Goal: Task Accomplishment & Management: Manage account settings

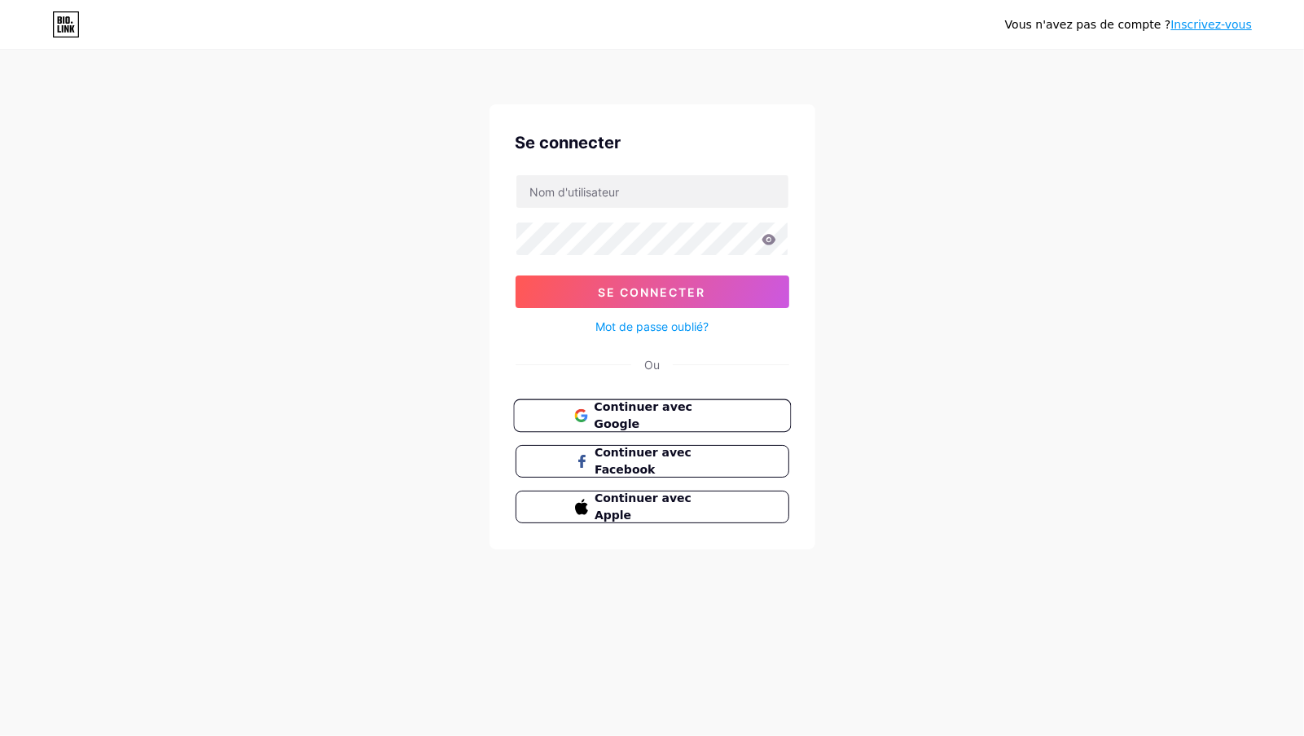
click at [646, 410] on font "Continuer avec Google" at bounding box center [643, 415] width 99 height 31
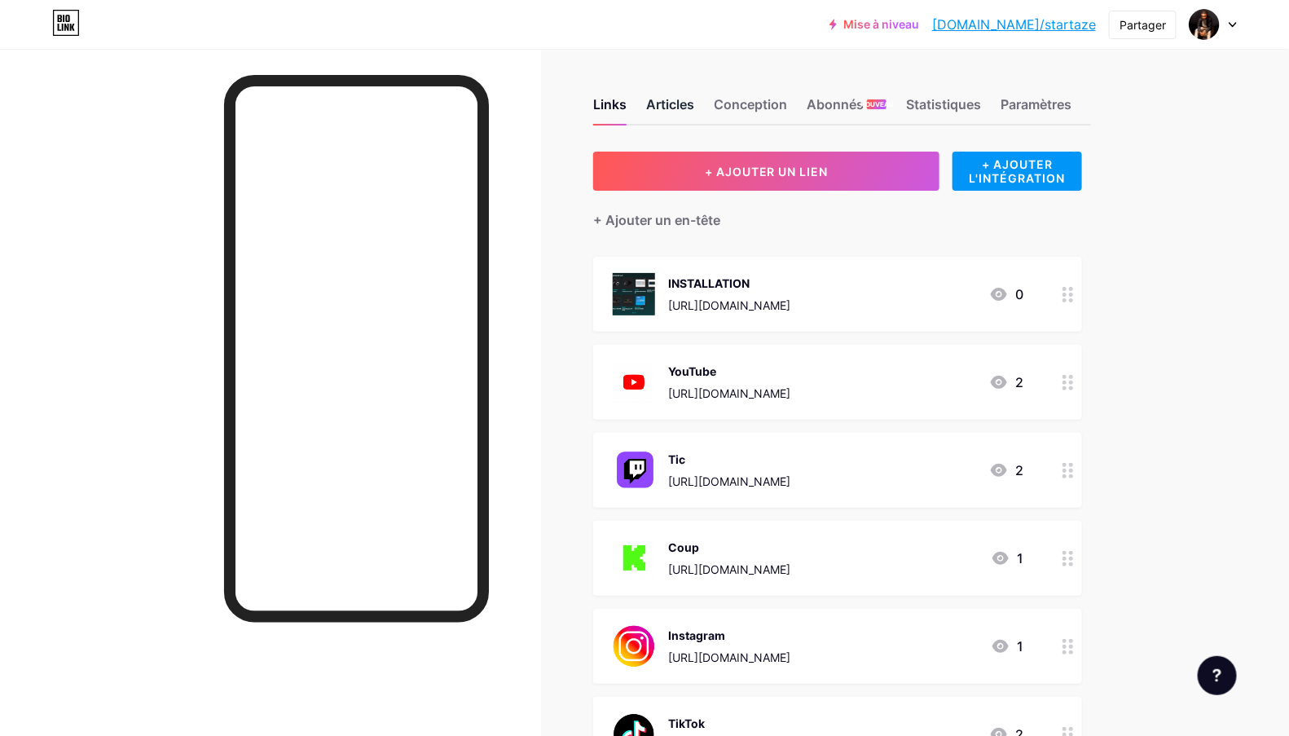
click at [687, 103] on font "Articles" at bounding box center [670, 104] width 48 height 16
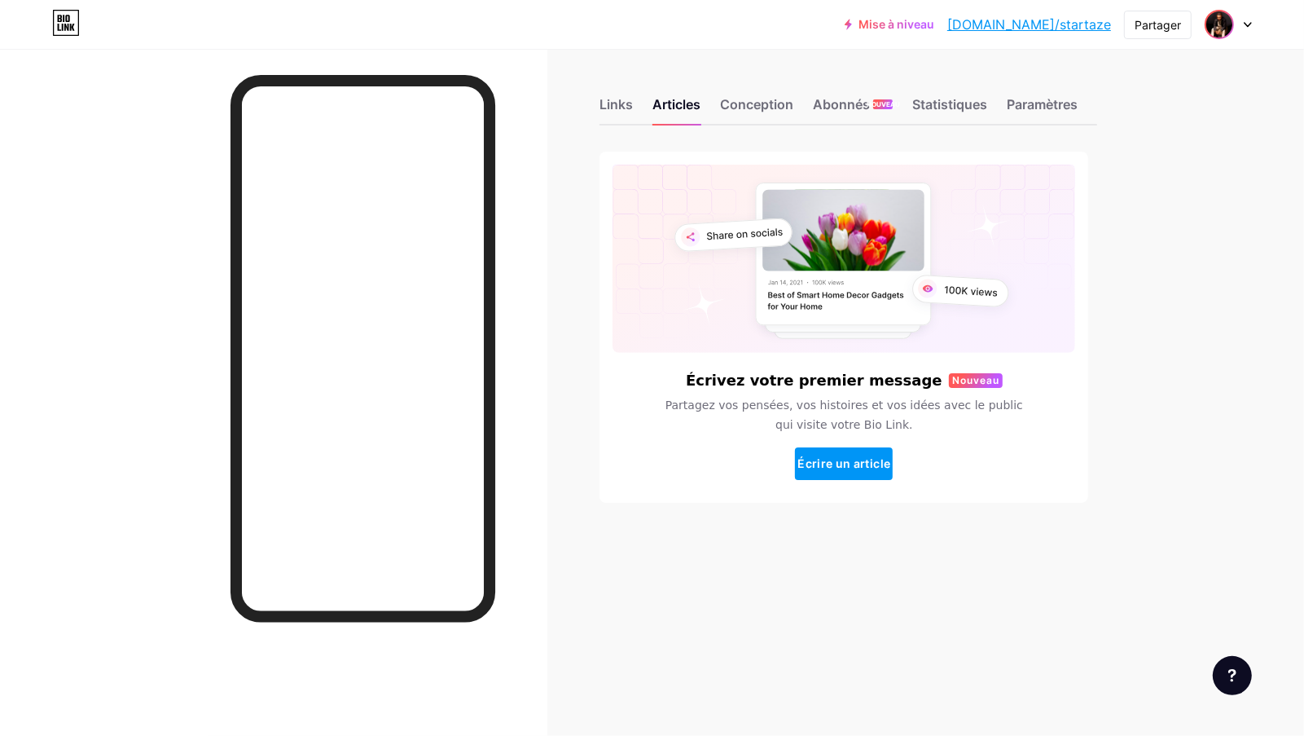
click at [1219, 30] on img at bounding box center [1219, 24] width 26 height 26
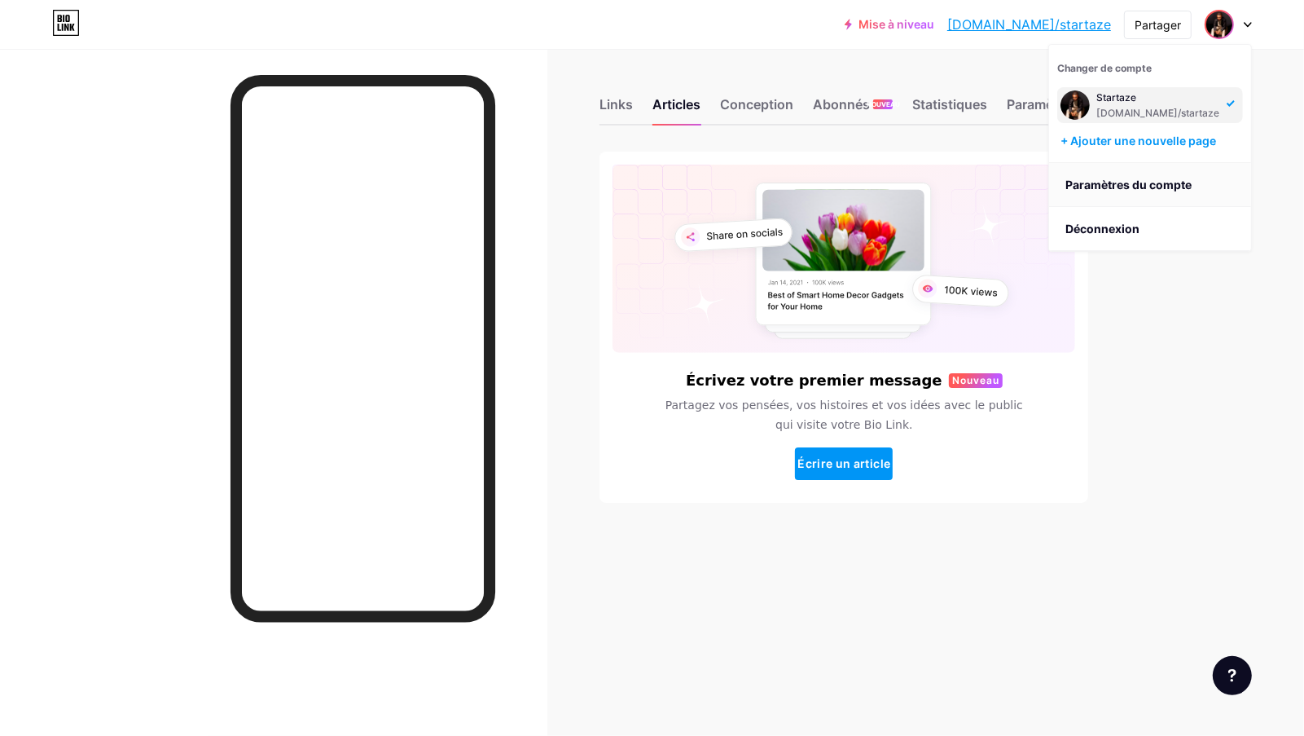
click at [1125, 194] on link "Paramètres du compte" at bounding box center [1150, 185] width 202 height 44
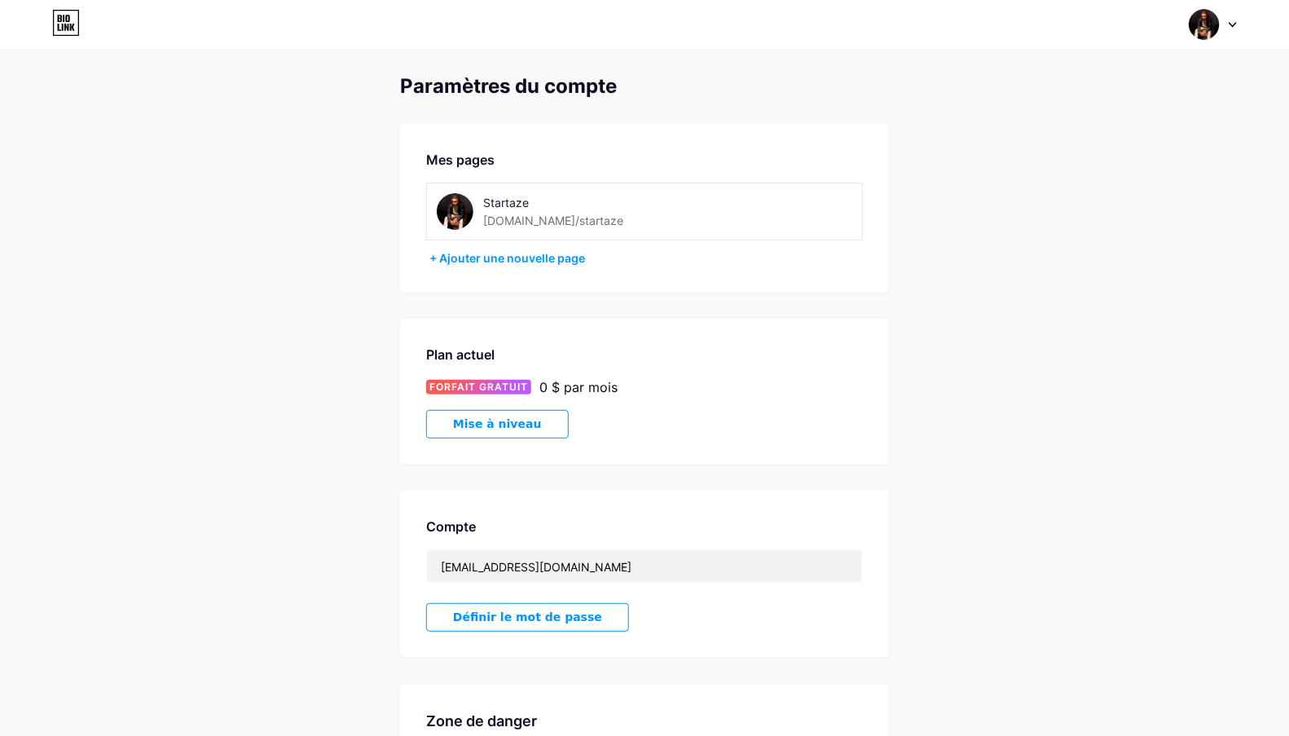
click at [520, 197] on font "Startaze" at bounding box center [506, 202] width 46 height 14
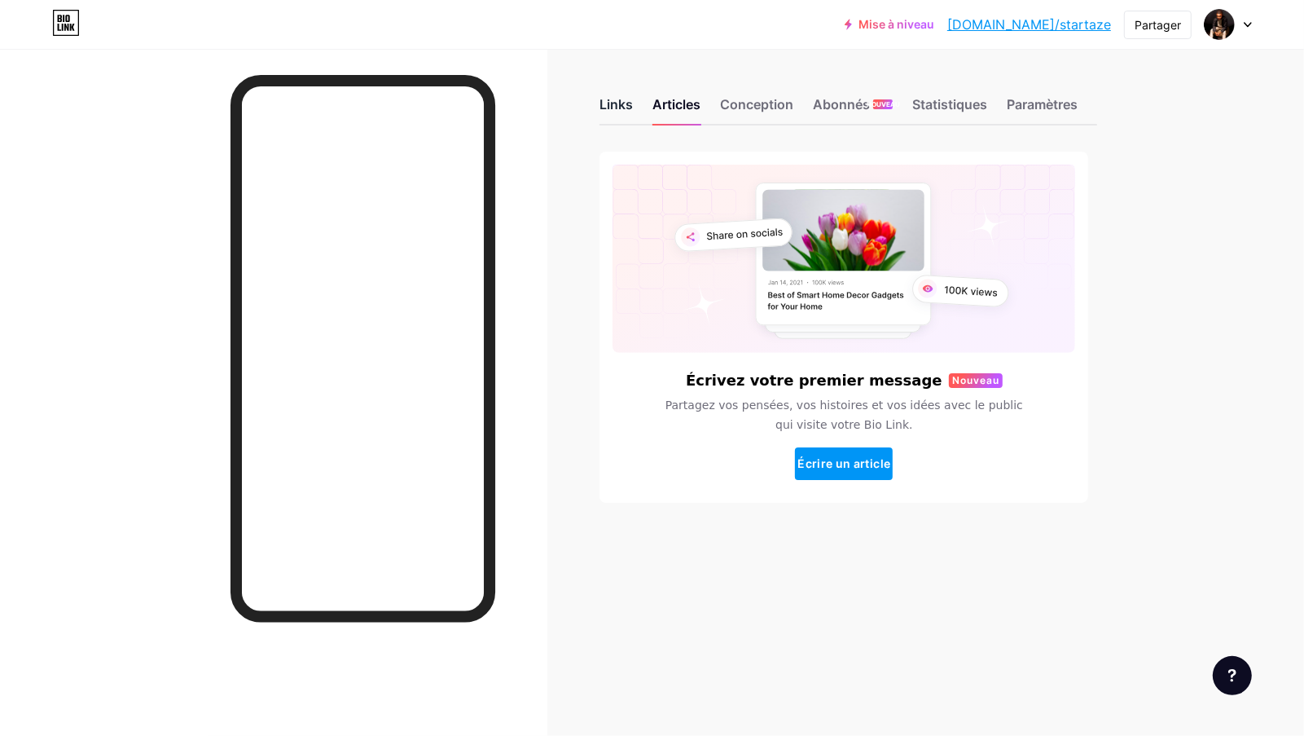
click at [611, 99] on font "Links" at bounding box center [616, 104] width 33 height 16
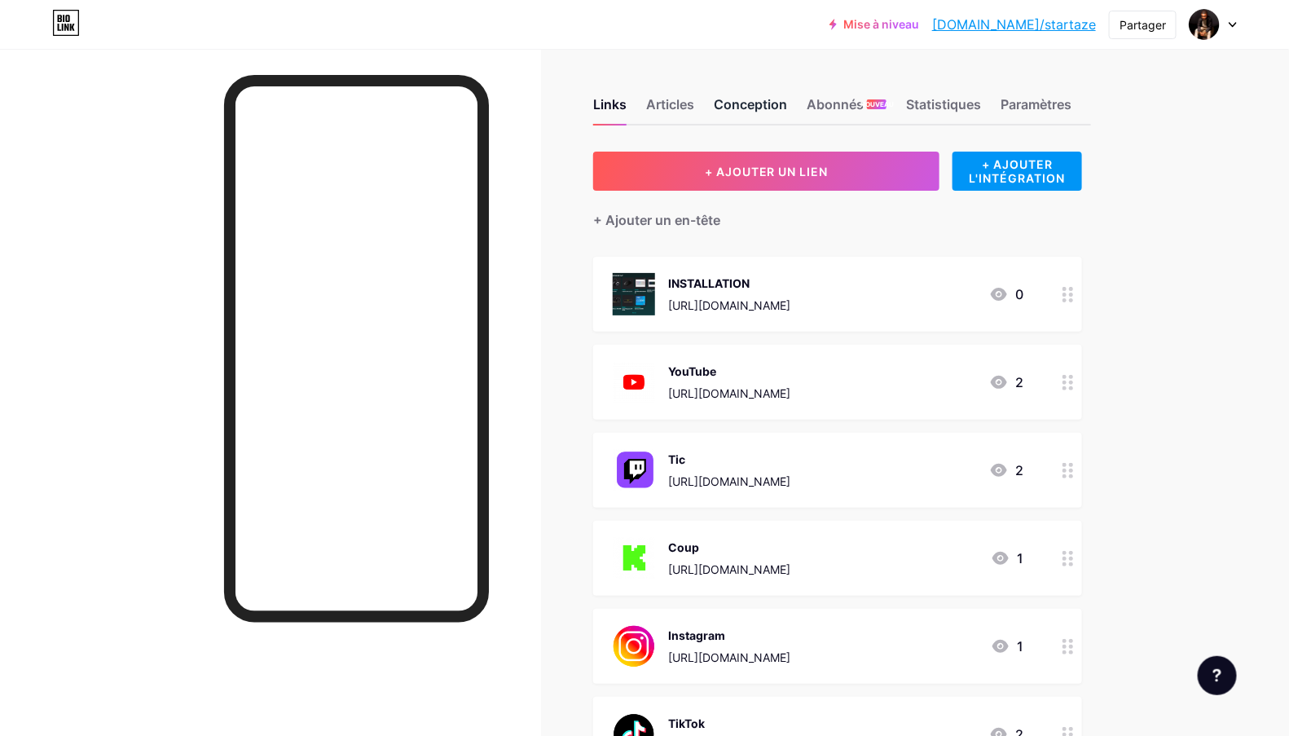
click at [738, 103] on font "Conception" at bounding box center [750, 104] width 73 height 16
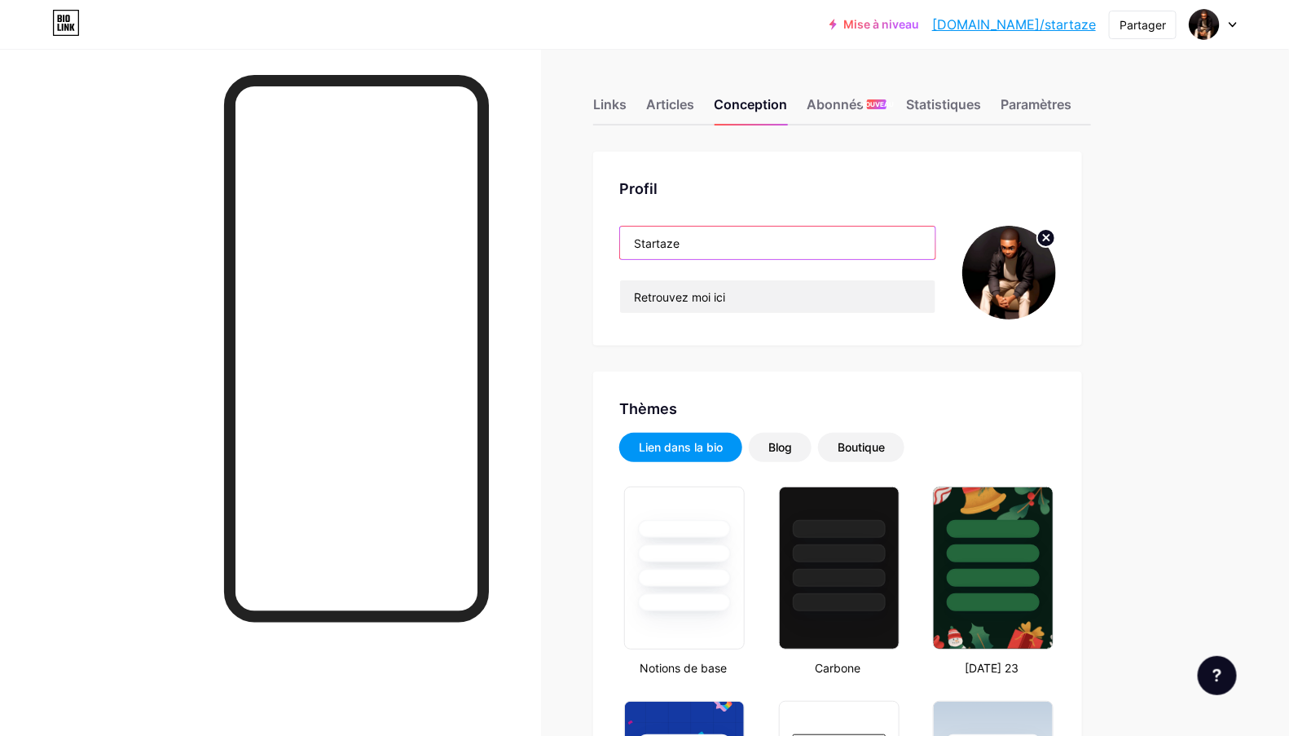
drag, startPoint x: 709, startPoint y: 235, endPoint x: 560, endPoint y: 228, distance: 150.0
paste input "𝗦𝘁𝗮𝗿𝘁𝗮𝘇𝗲"
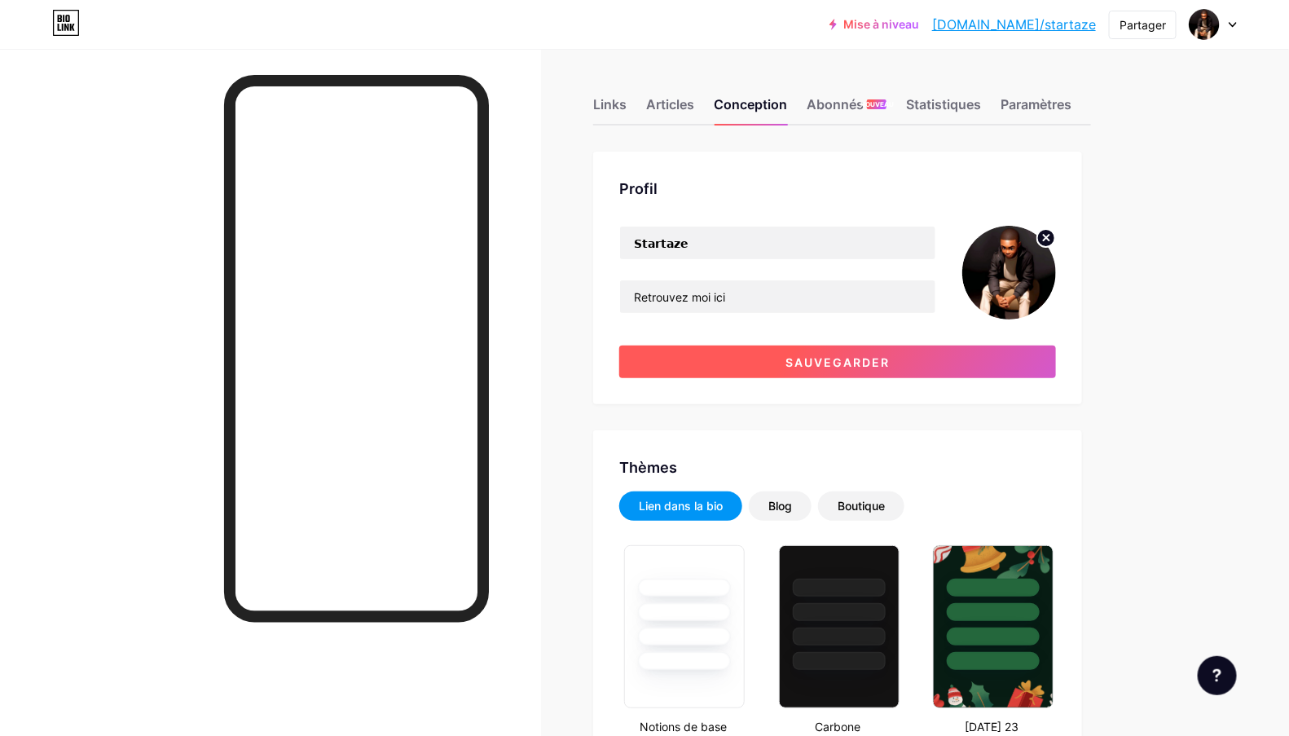
click at [782, 363] on button "Sauvegarder" at bounding box center [837, 361] width 437 height 33
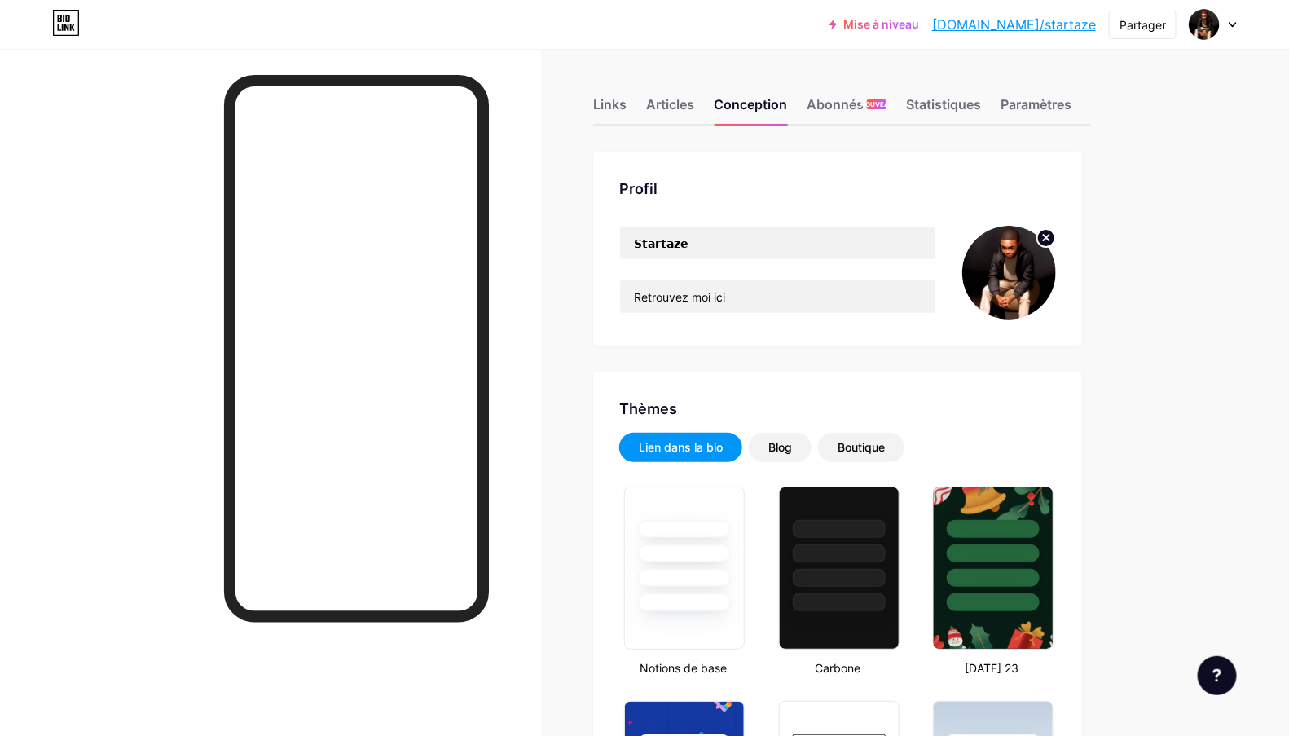
click at [1041, 18] on font "bio.link/startaze" at bounding box center [1014, 24] width 164 height 16
click at [711, 244] on input "𝗦𝘁𝗮𝗿𝘁𝗮𝘇𝗲" at bounding box center [777, 242] width 315 height 33
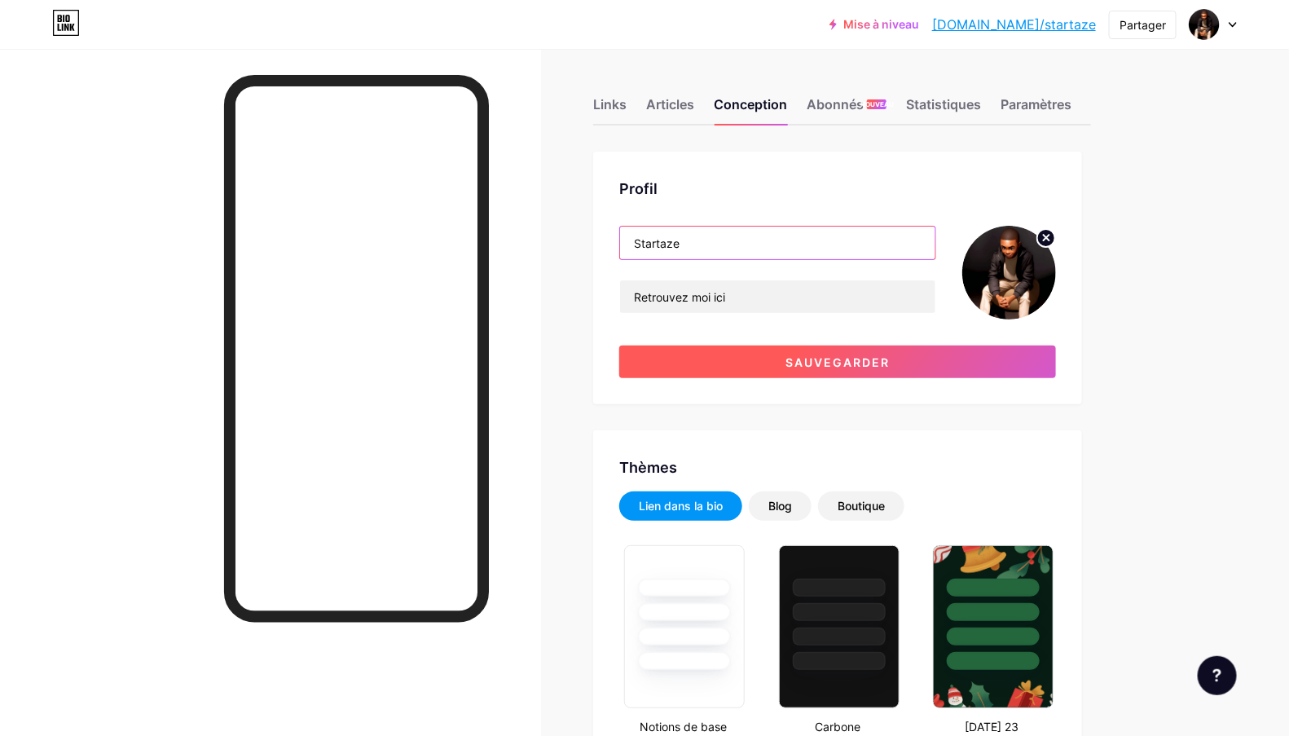
type input "Startaze"
click at [846, 356] on font "Sauvegarder" at bounding box center [837, 362] width 104 height 14
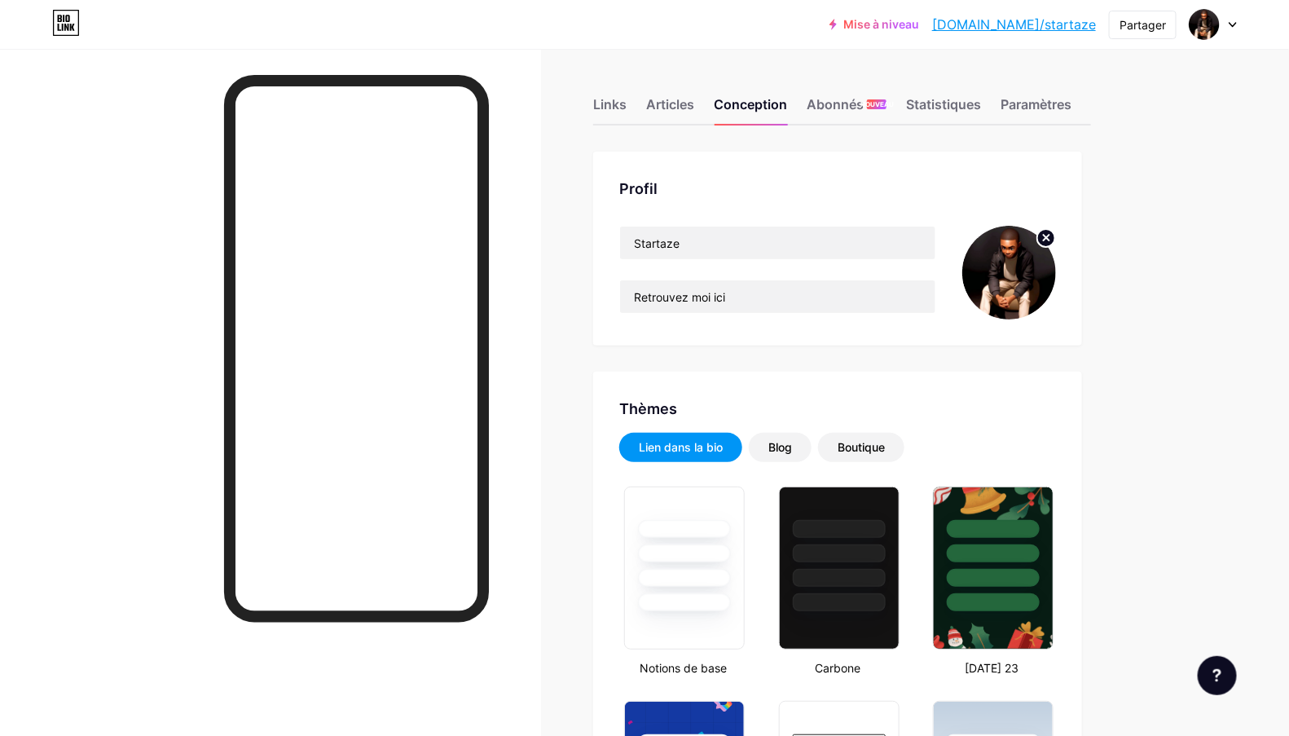
click at [1016, 26] on font "bio.link/startaze" at bounding box center [1014, 24] width 164 height 16
